Goal: Register for event/course

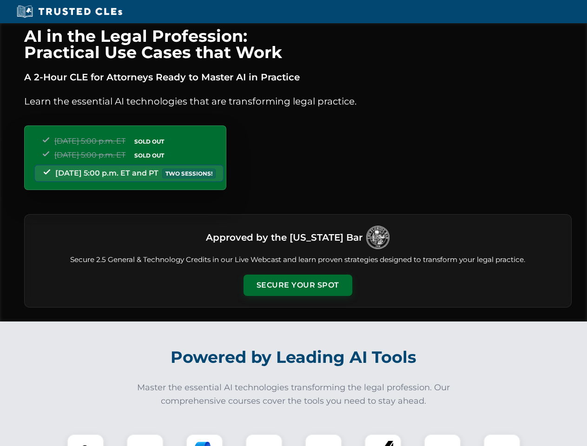
click at [297, 285] on button "Secure Your Spot" at bounding box center [298, 285] width 109 height 21
click at [86, 440] on img at bounding box center [85, 452] width 27 height 27
click at [145, 440] on div at bounding box center [144, 452] width 37 height 37
